Goal: Information Seeking & Learning: Understand process/instructions

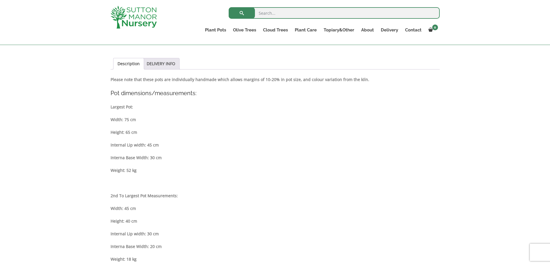
scroll to position [231, 0]
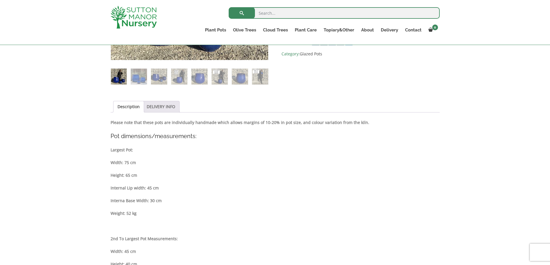
click at [163, 108] on link "DELIVERY INFO" at bounding box center [161, 106] width 29 height 11
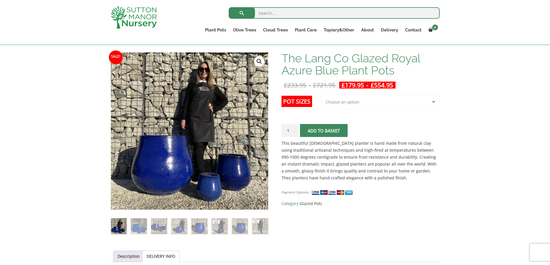
scroll to position [7, 0]
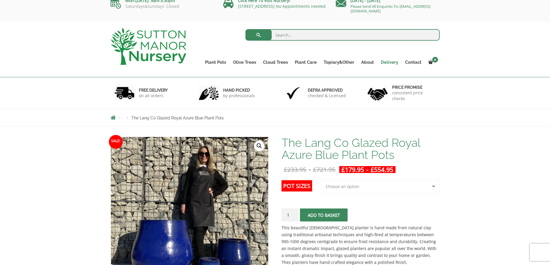
click at [395, 61] on link "Delivery" at bounding box center [389, 62] width 24 height 8
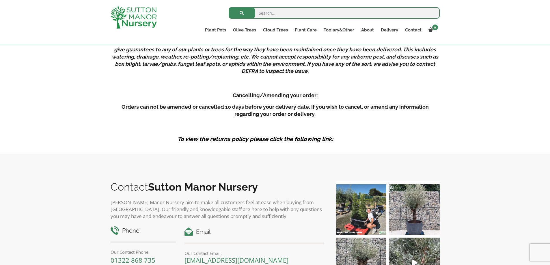
scroll to position [809, 0]
